Goal: Information Seeking & Learning: Learn about a topic

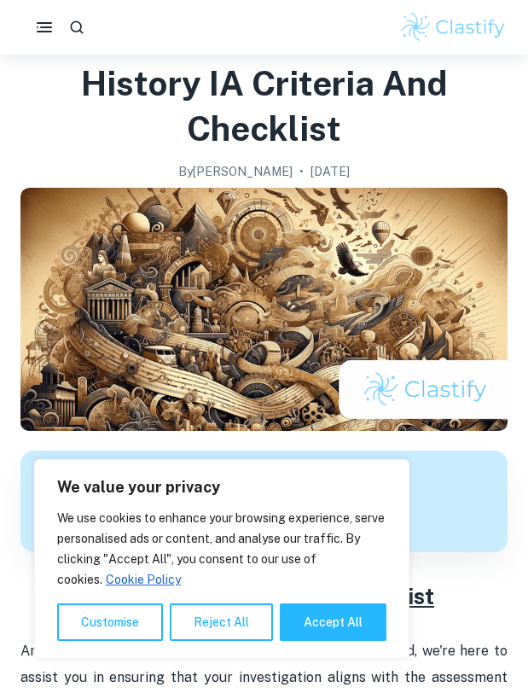
scroll to position [200, 0]
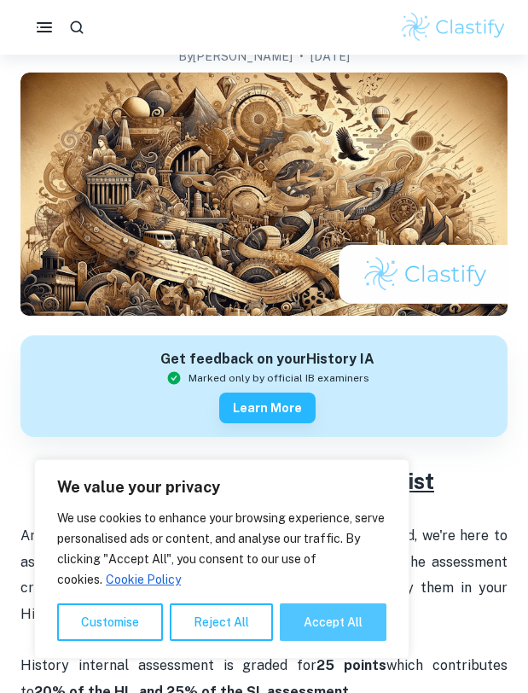
click at [339, 634] on button "Accept All" at bounding box center [333, 622] width 107 height 38
checkbox input "true"
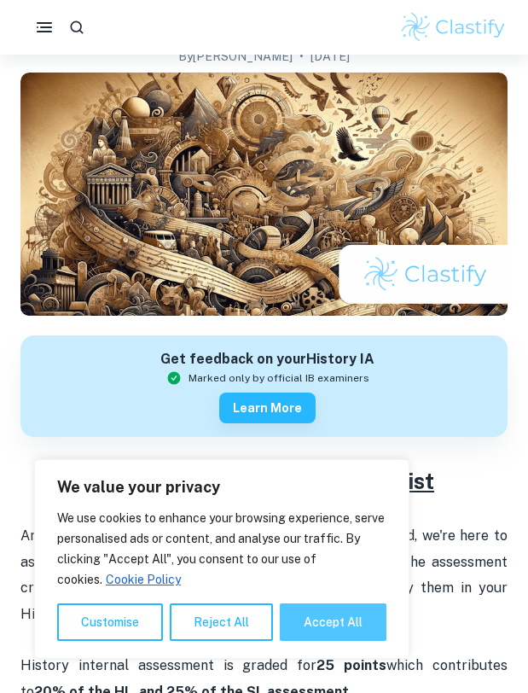
checkbox input "true"
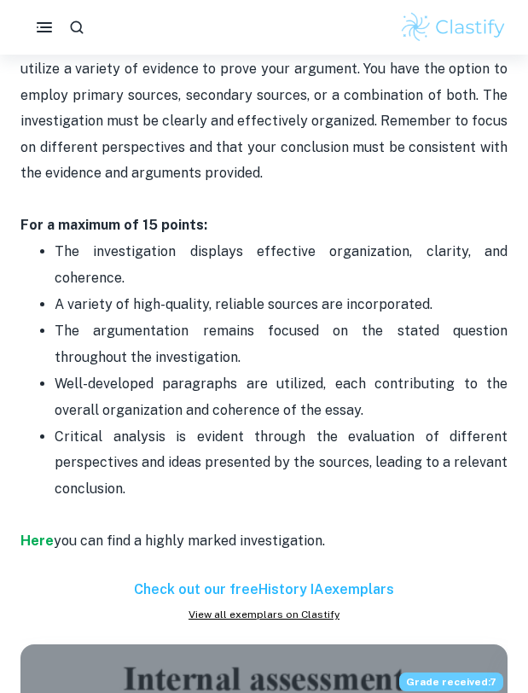
scroll to position [1481, 0]
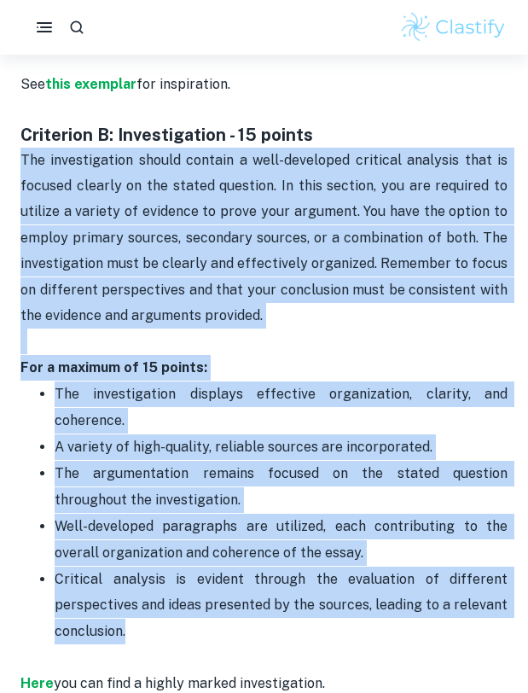
drag, startPoint x: 147, startPoint y: 585, endPoint x: 24, endPoint y: 131, distance: 471.2
click at [24, 131] on div "History IA Criteria and Checklist Are you approaching your History IA deadline?…" at bounding box center [263, 537] width 487 height 2708
copy div "The investigation should contain a well-developed critical analysis that is foc…"
